Goal: Navigation & Orientation: Find specific page/section

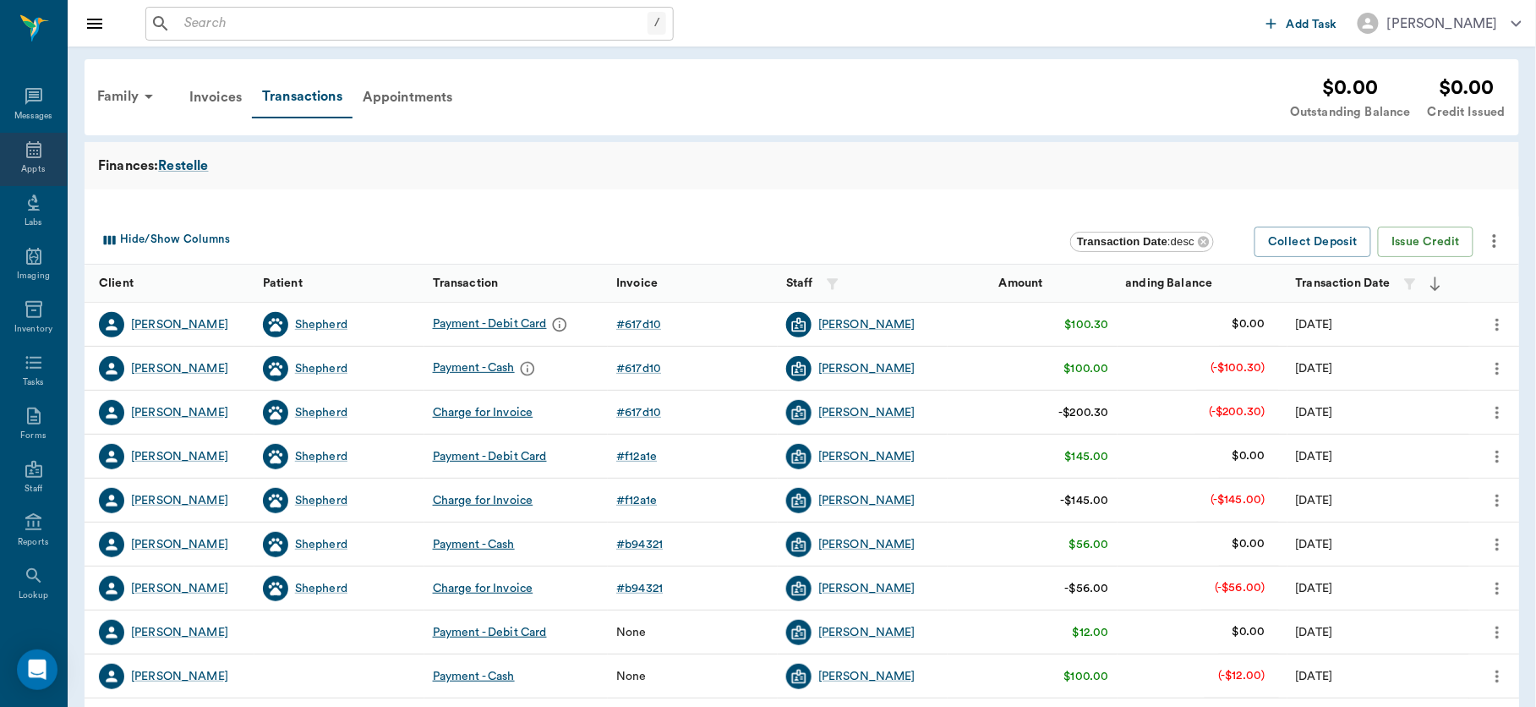
click at [25, 160] on div "Appts" at bounding box center [33, 159] width 67 height 53
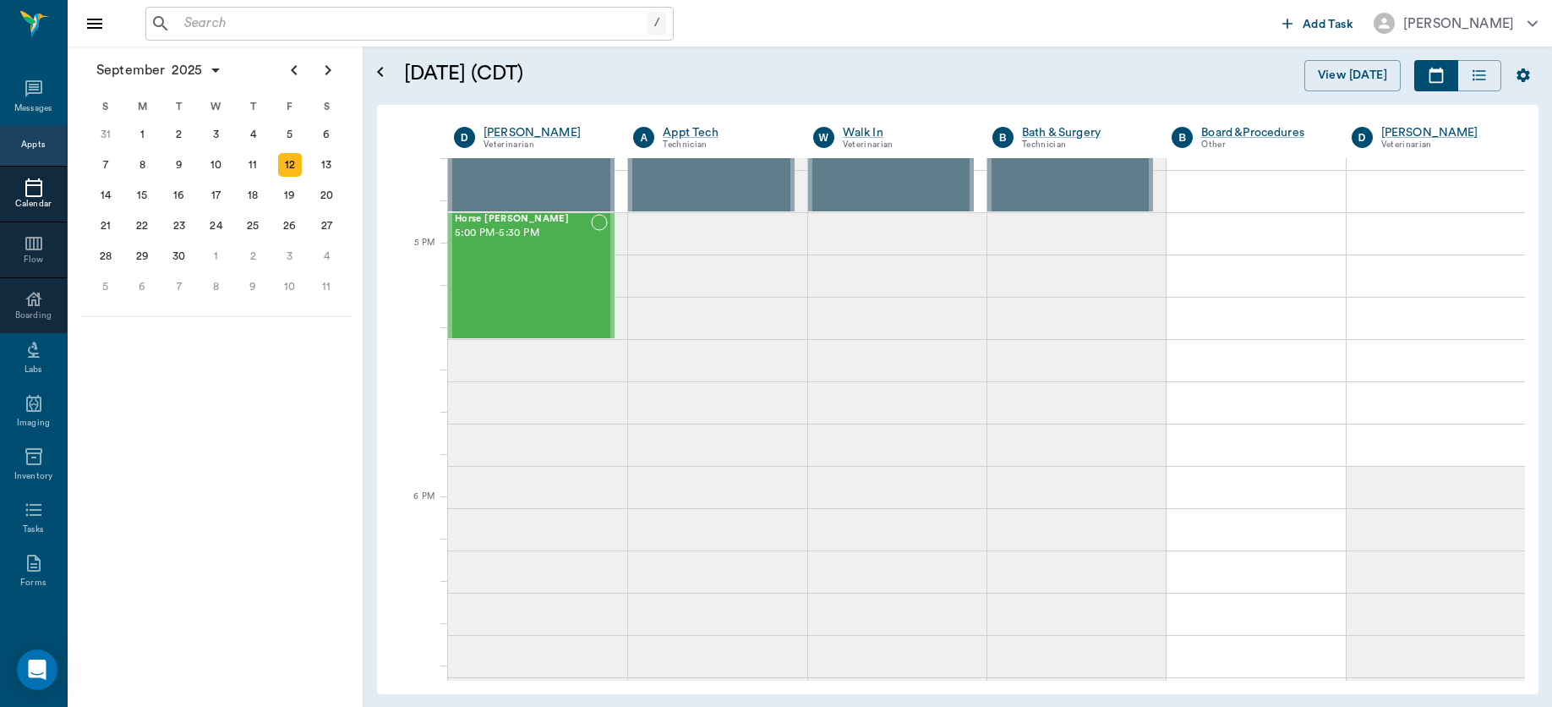
scroll to position [2197, 0]
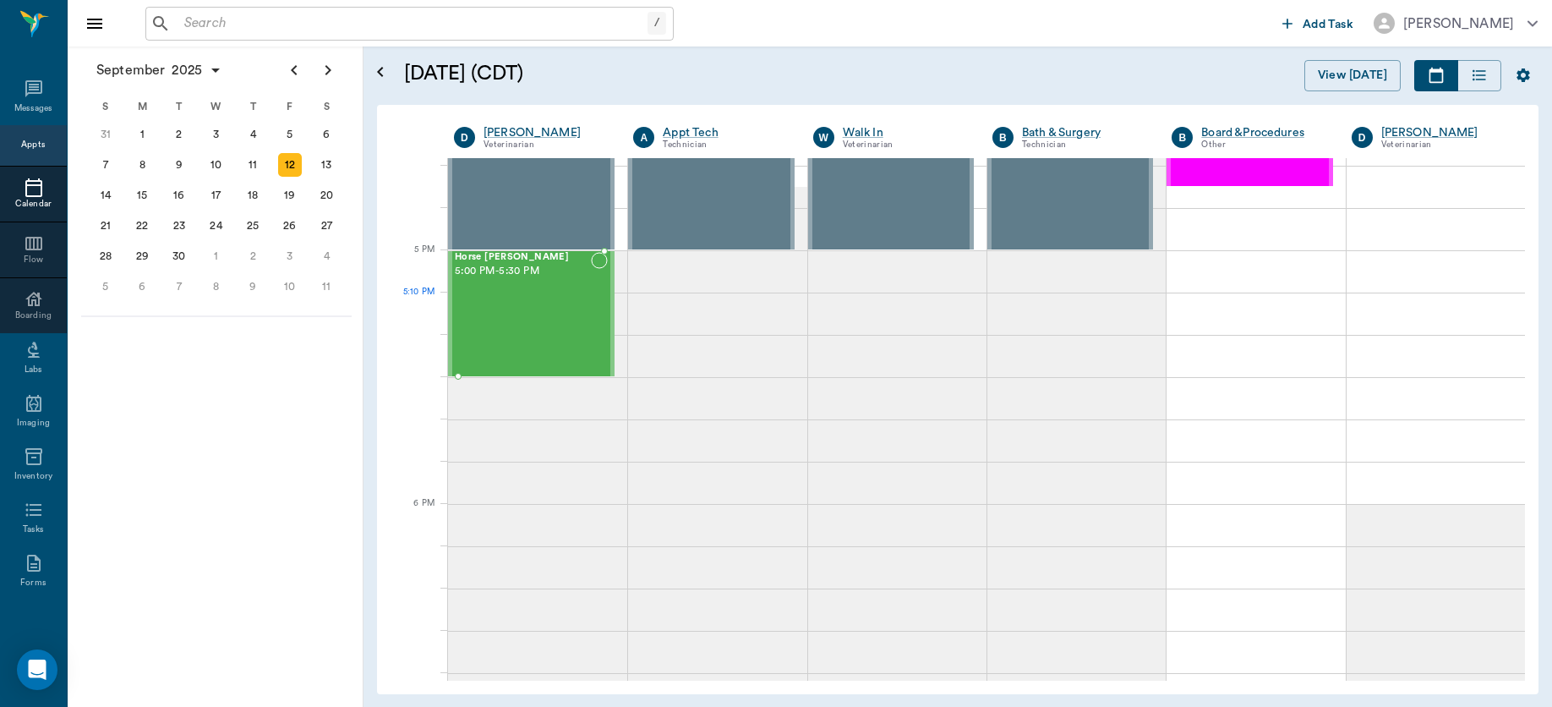
click at [528, 295] on div "Horse [PERSON_NAME] 5:00 PM - 5:30 PM" at bounding box center [523, 313] width 136 height 123
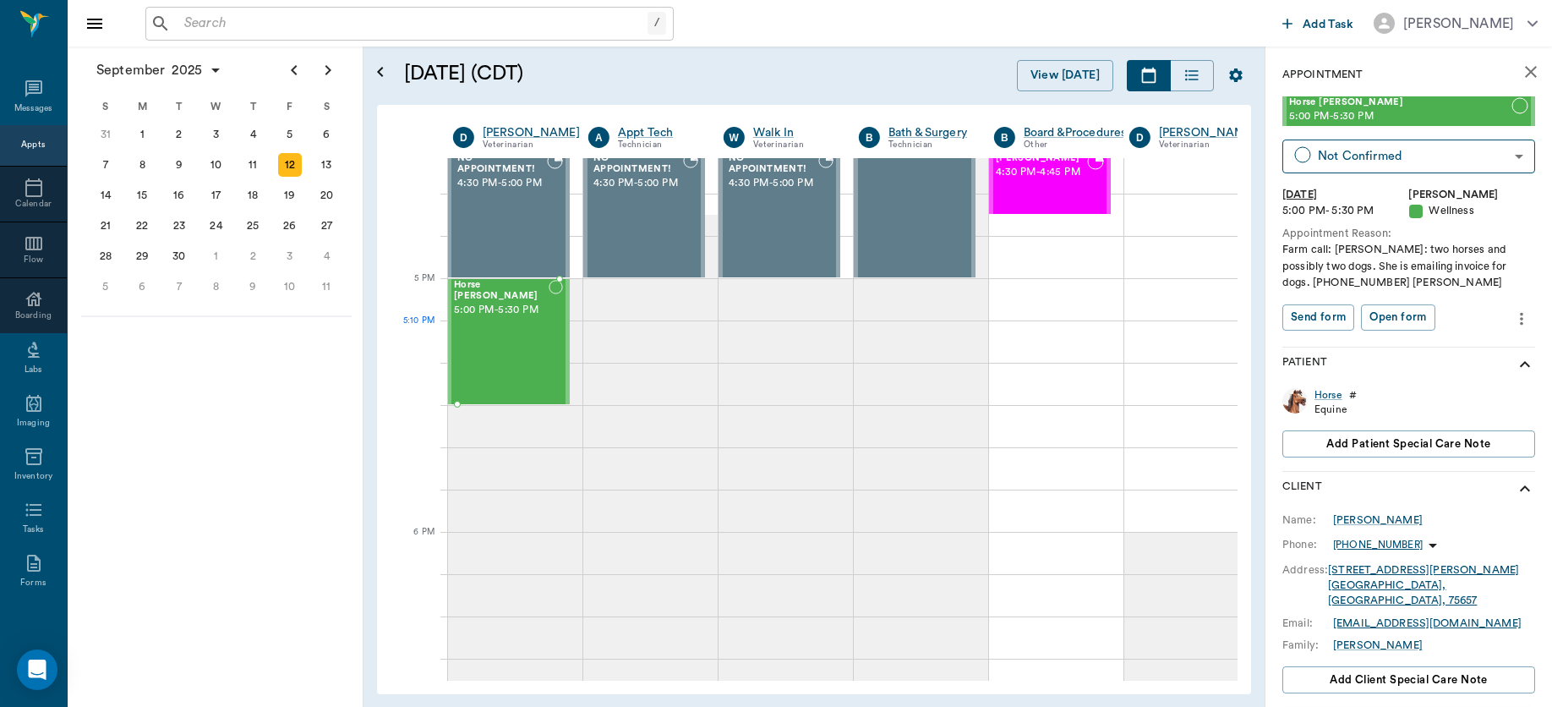
scroll to position [2169, 0]
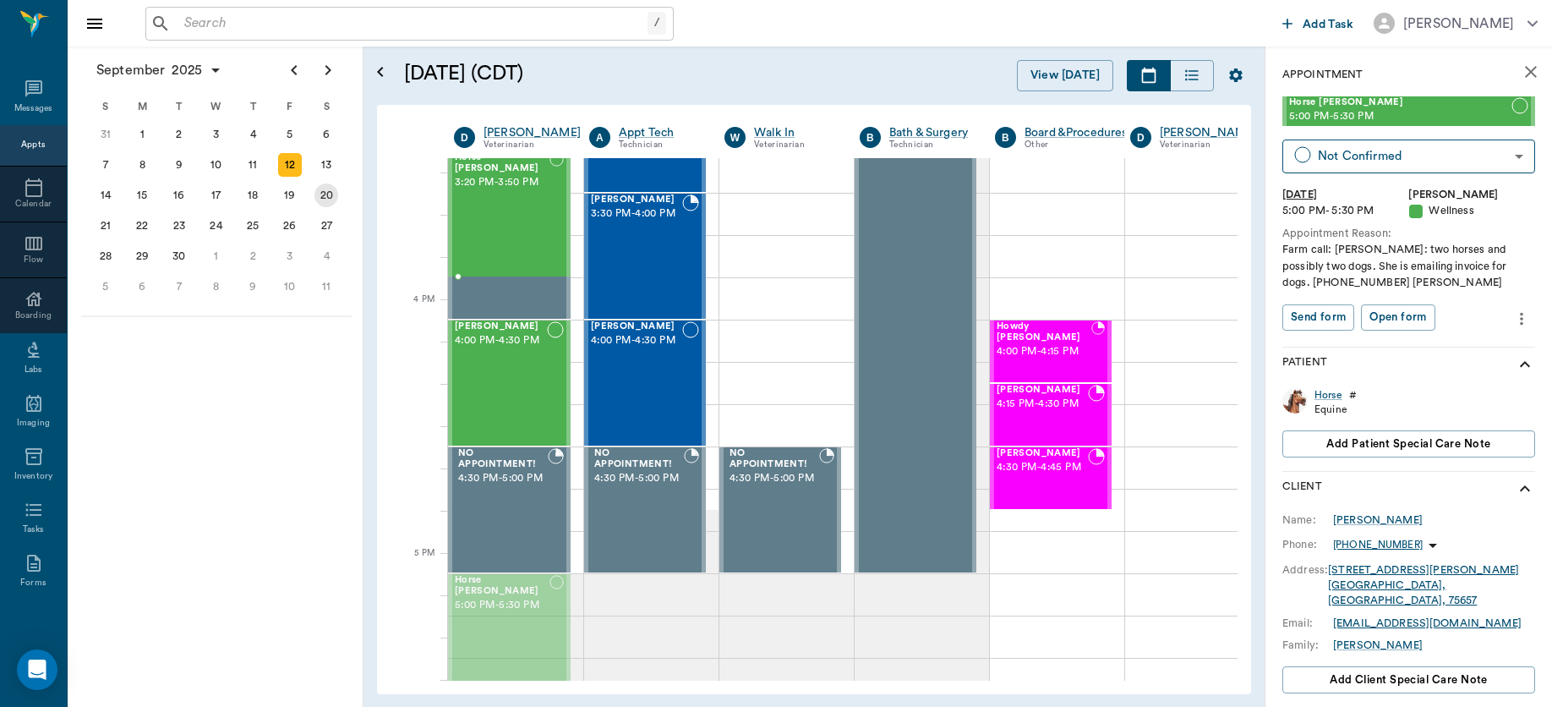
drag, startPoint x: 500, startPoint y: 326, endPoint x: 320, endPoint y: 183, distance: 230.3
click at [320, 183] on div "September 2025 S M T W T F S 27 28 29 30 31 Aug 1 2 3 4 5 6 7 8 9 10 11 12 13 1…" at bounding box center [810, 376] width 1484 height 660
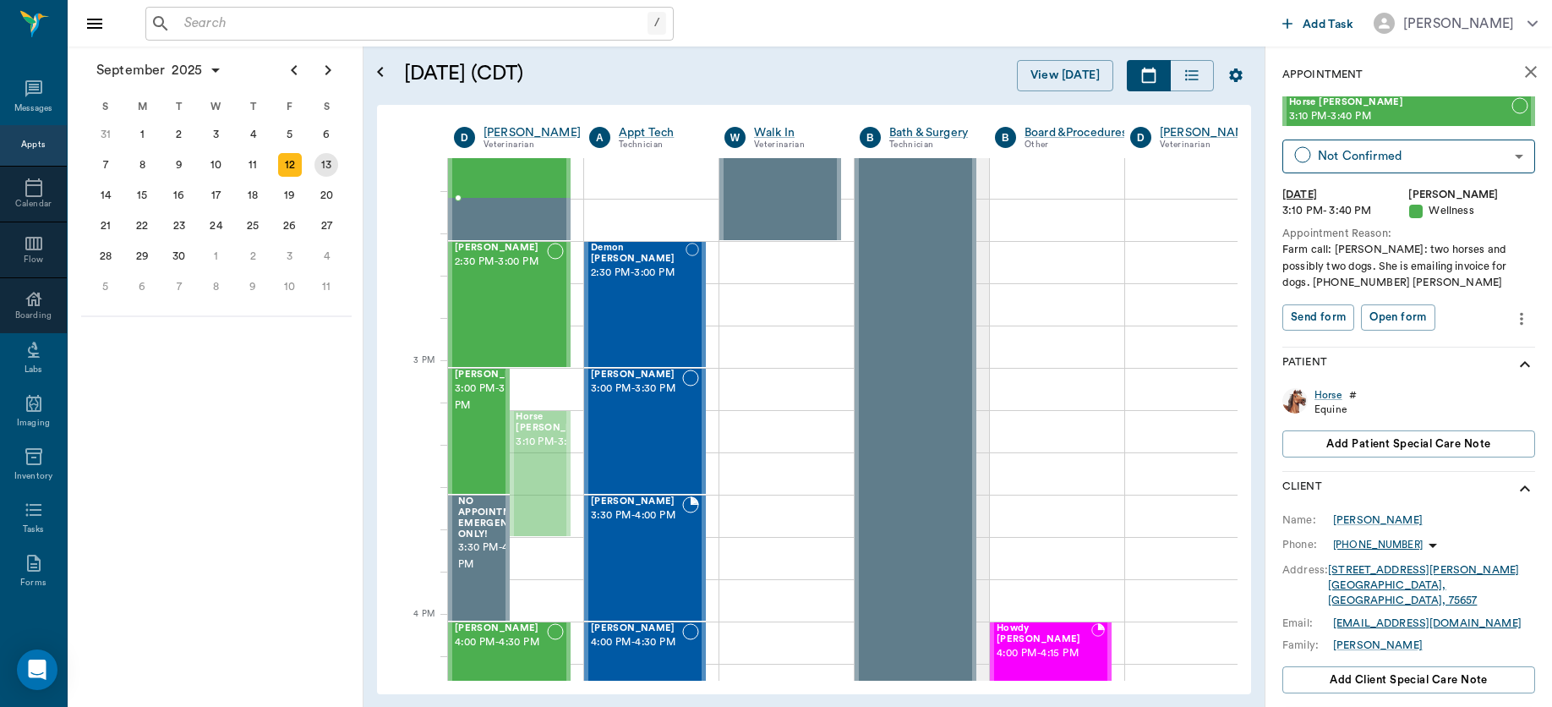
scroll to position [1548, 0]
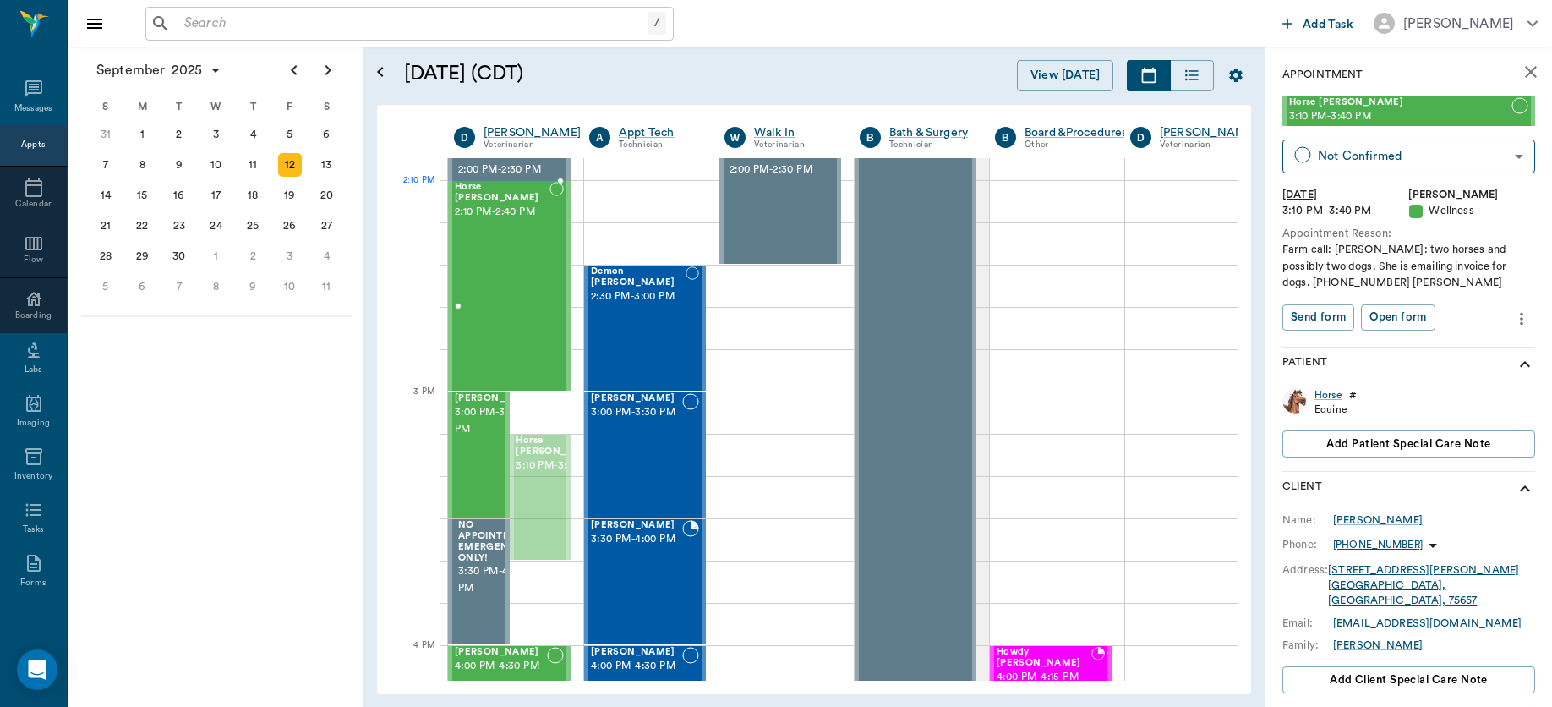
drag, startPoint x: 550, startPoint y: 180, endPoint x: 477, endPoint y: 396, distance: 228.5
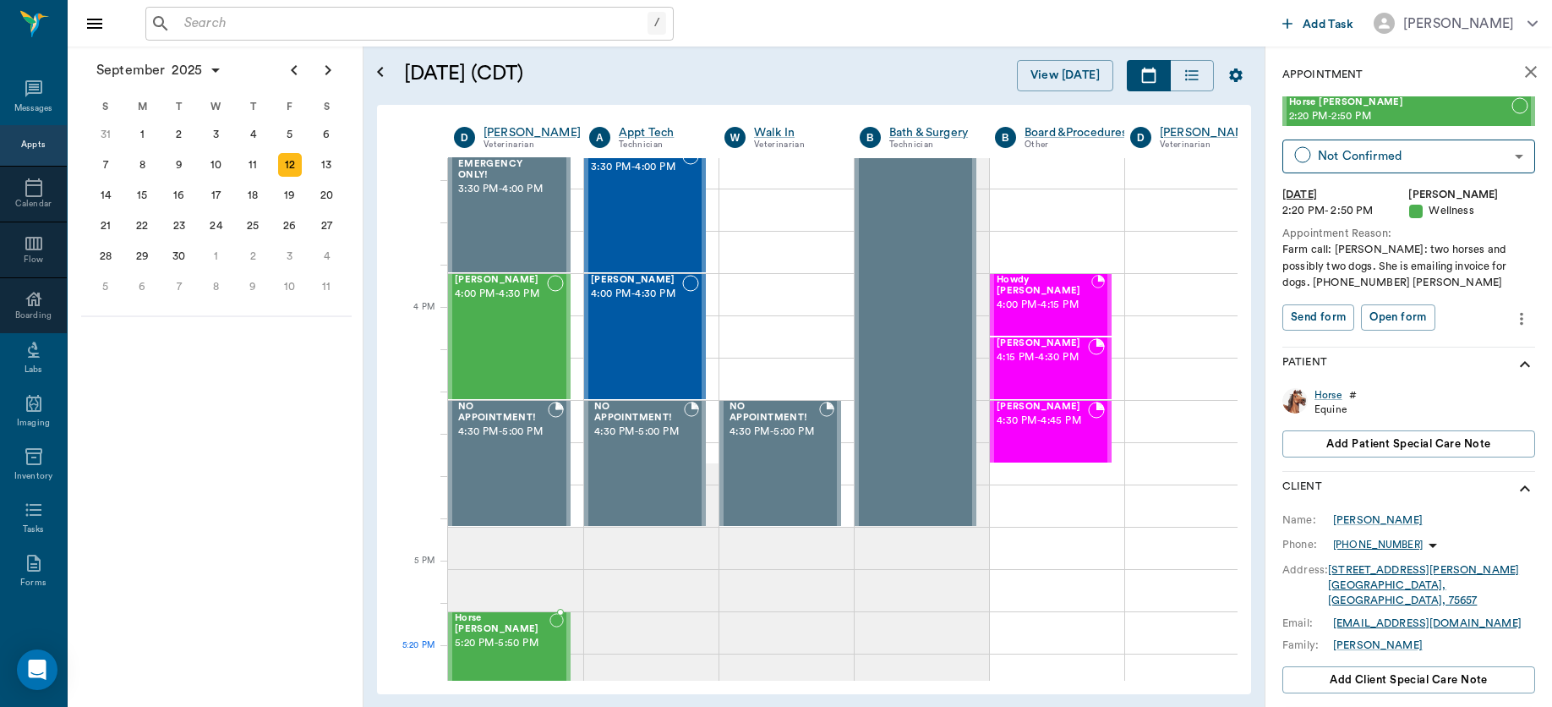
scroll to position [1944, 0]
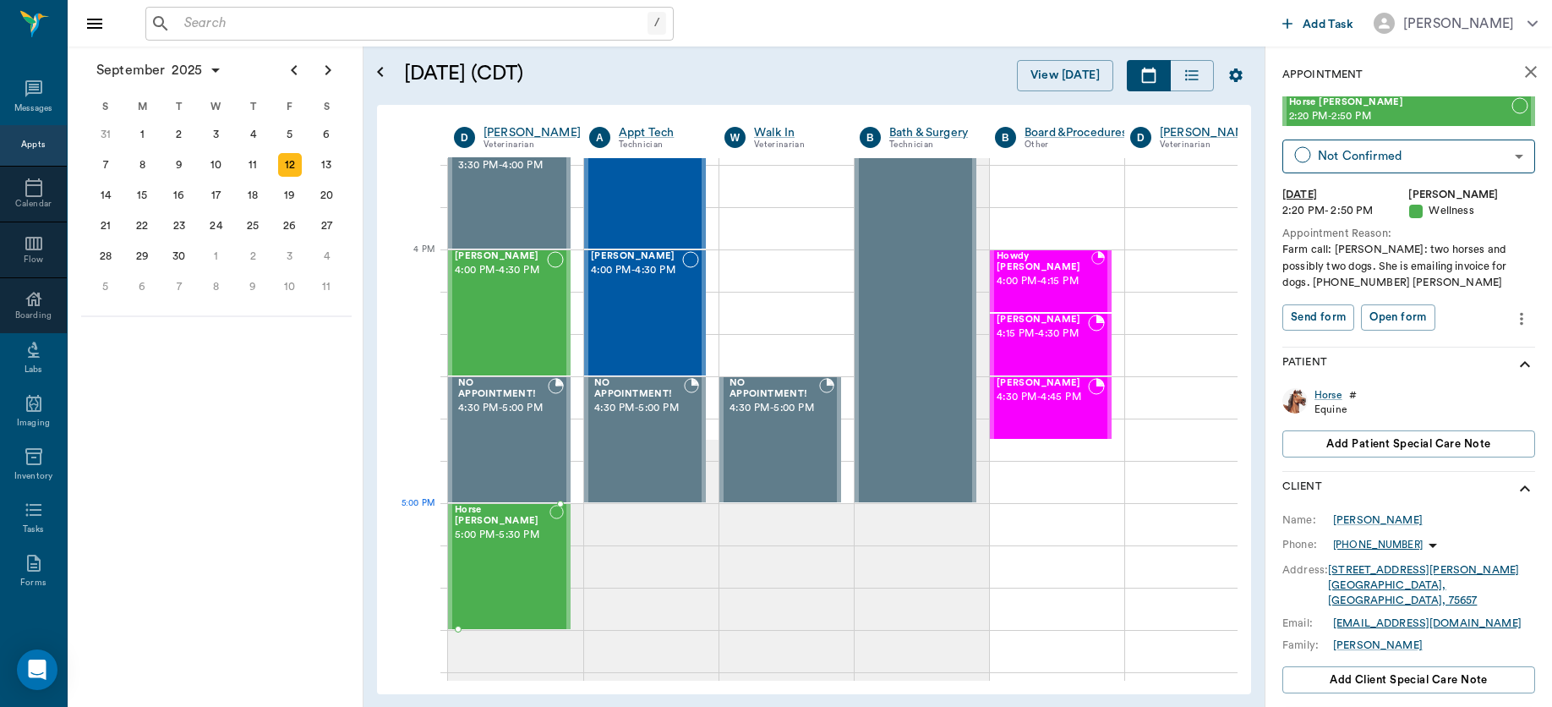
drag, startPoint x: 538, startPoint y: 294, endPoint x: 537, endPoint y: 530, distance: 235.8
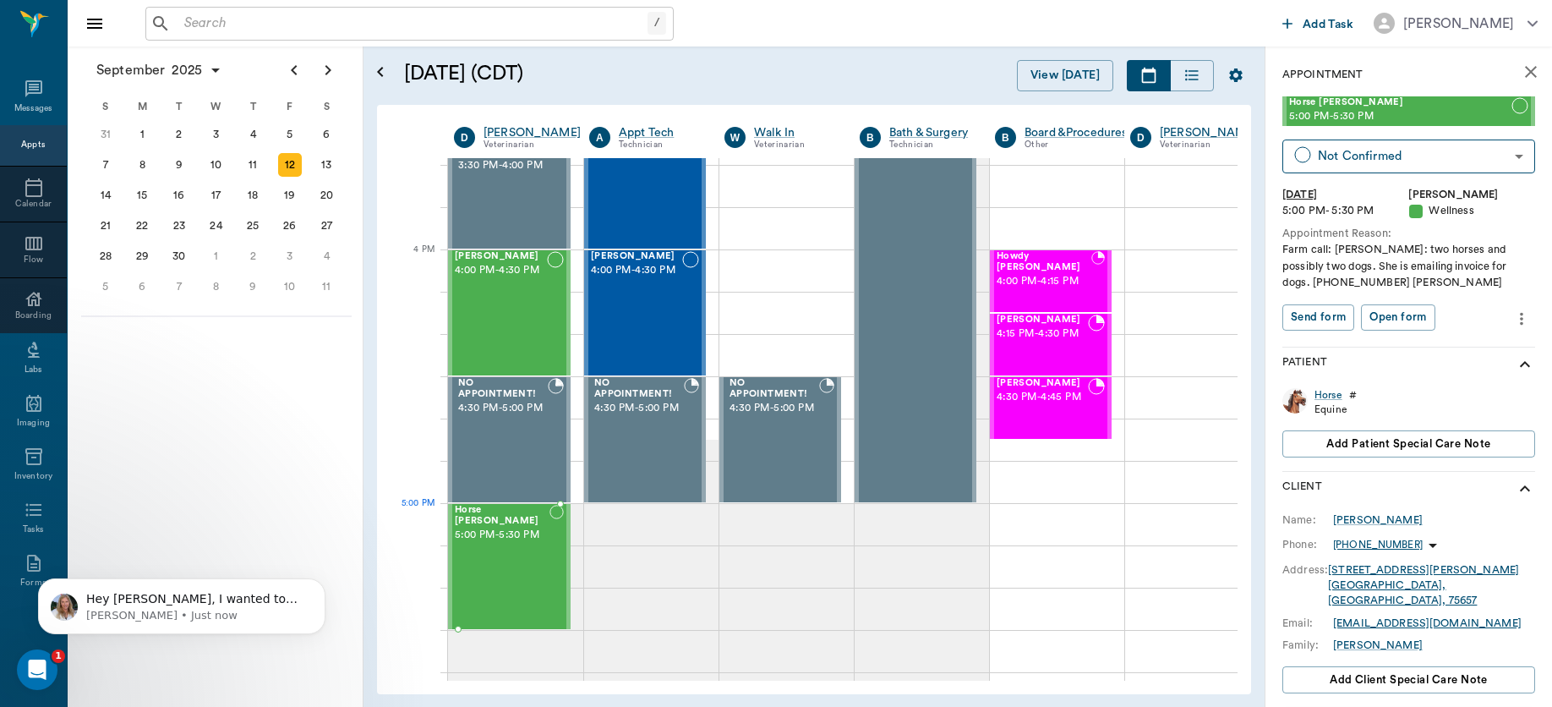
scroll to position [0, 0]
